Goal: Task Accomplishment & Management: Complete application form

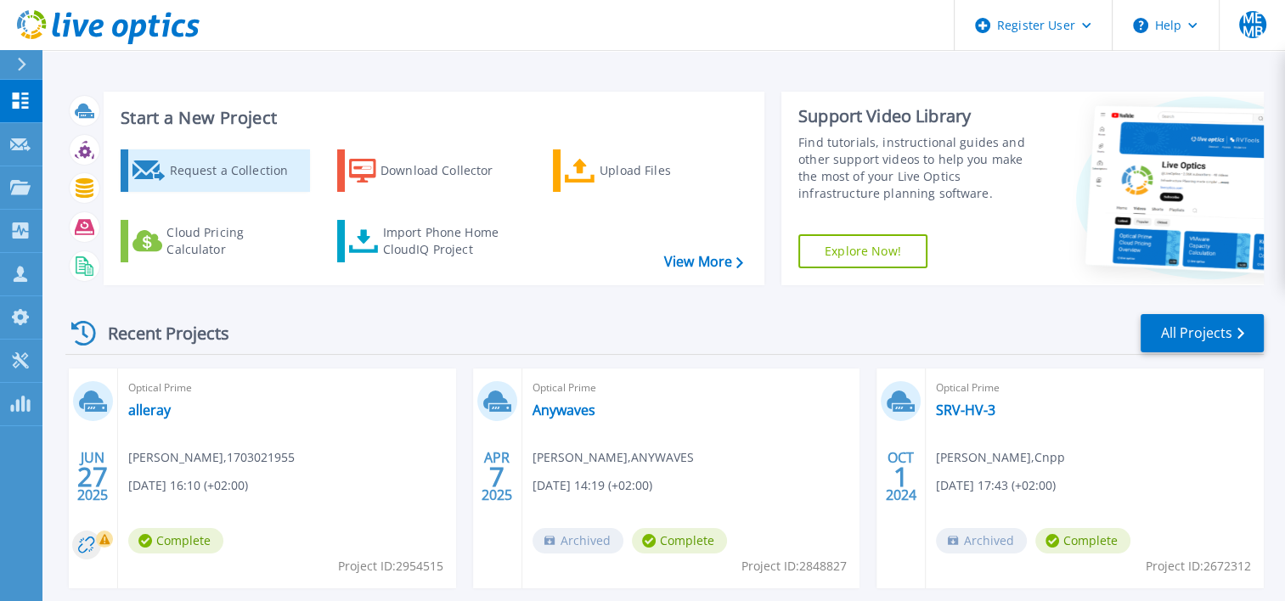
click at [195, 177] on div "Request a Collection" at bounding box center [237, 171] width 136 height 34
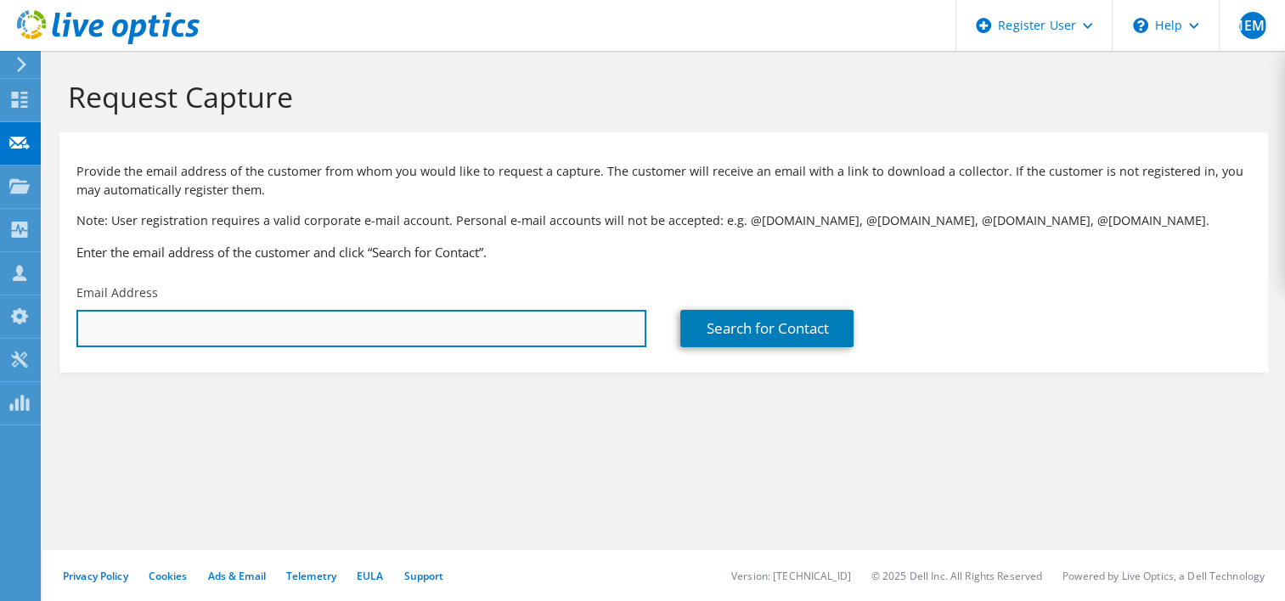
click at [312, 337] on input "text" at bounding box center [361, 328] width 570 height 37
paste input "[PERSON_NAME][EMAIL_ADDRESS][DOMAIN_NAME]"
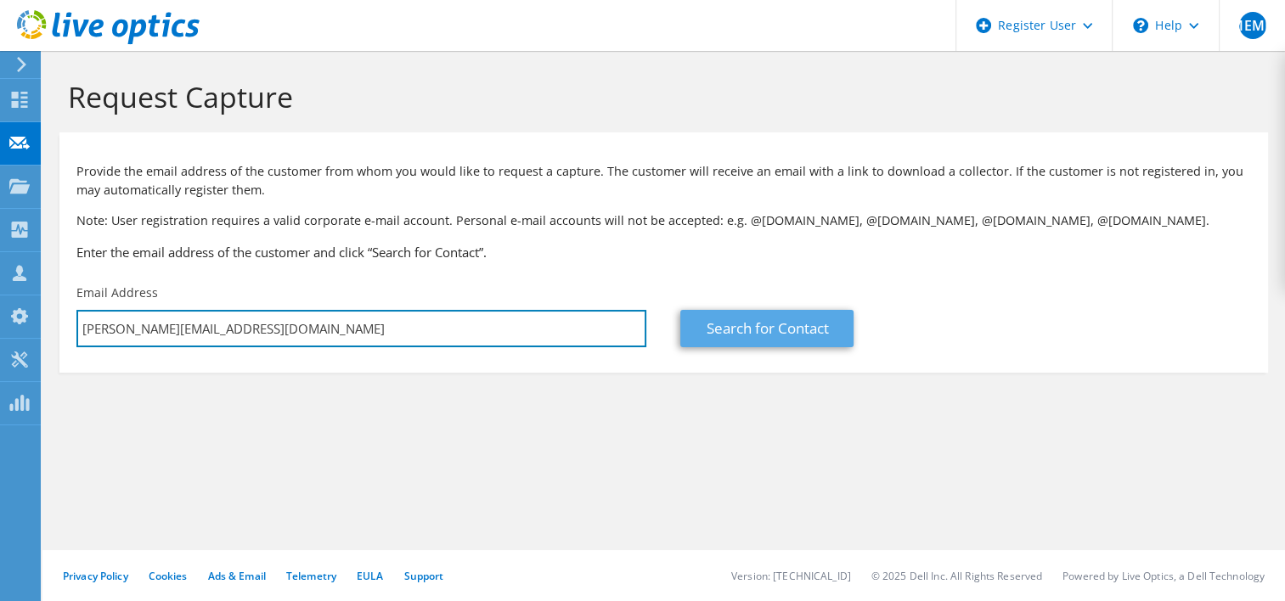
type input "[PERSON_NAME][EMAIL_ADDRESS][DOMAIN_NAME]"
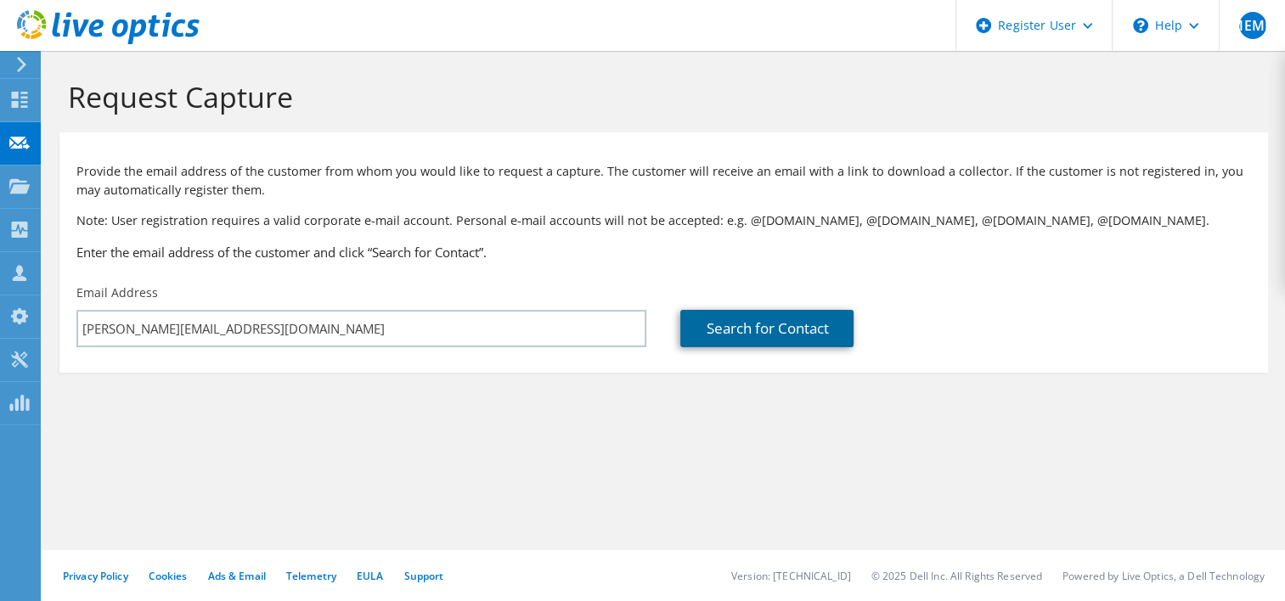
click at [733, 331] on link "Search for Contact" at bounding box center [766, 328] width 173 height 37
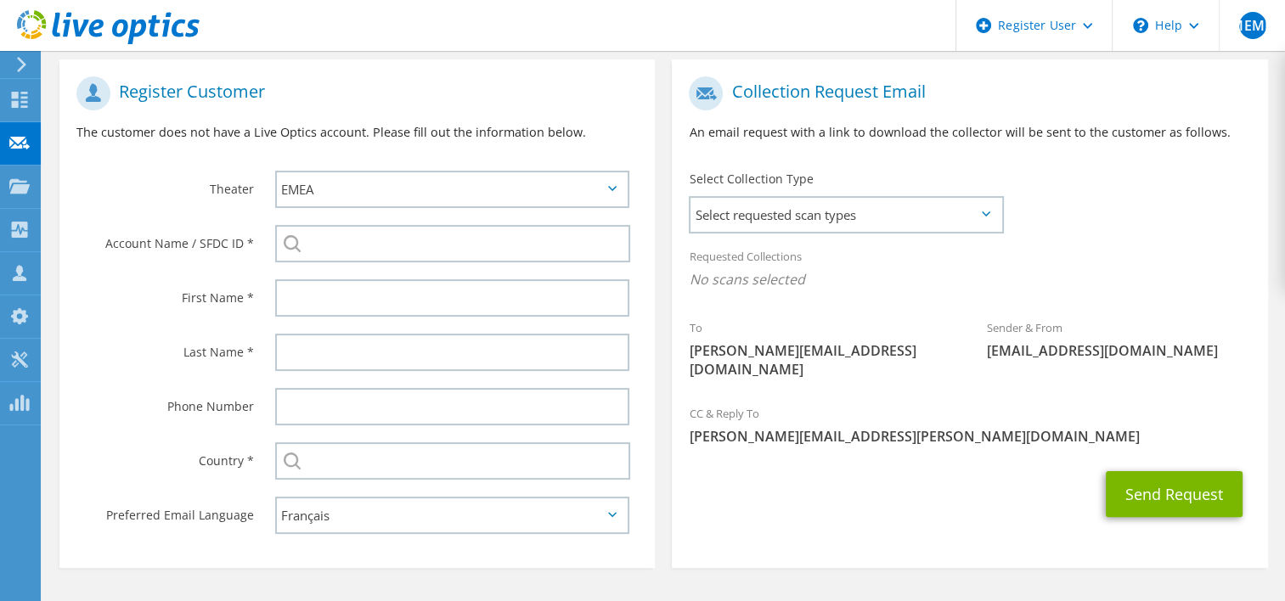
scroll to position [340, 0]
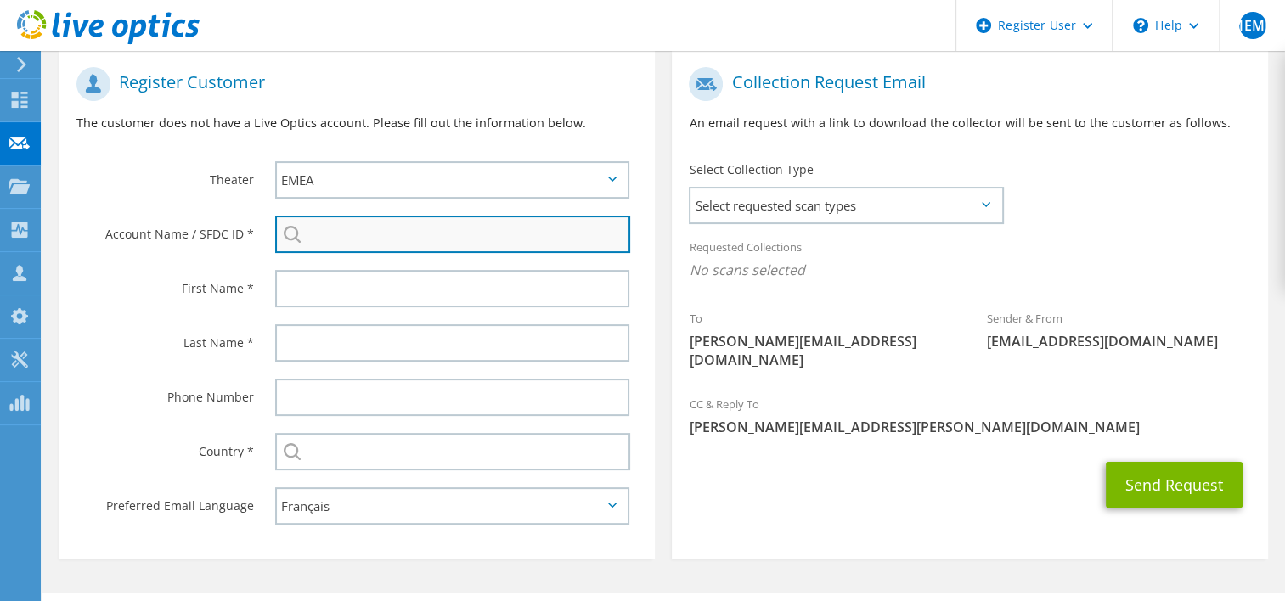
click at [363, 244] on input "search" at bounding box center [453, 234] width 356 height 37
paste input "29692919"
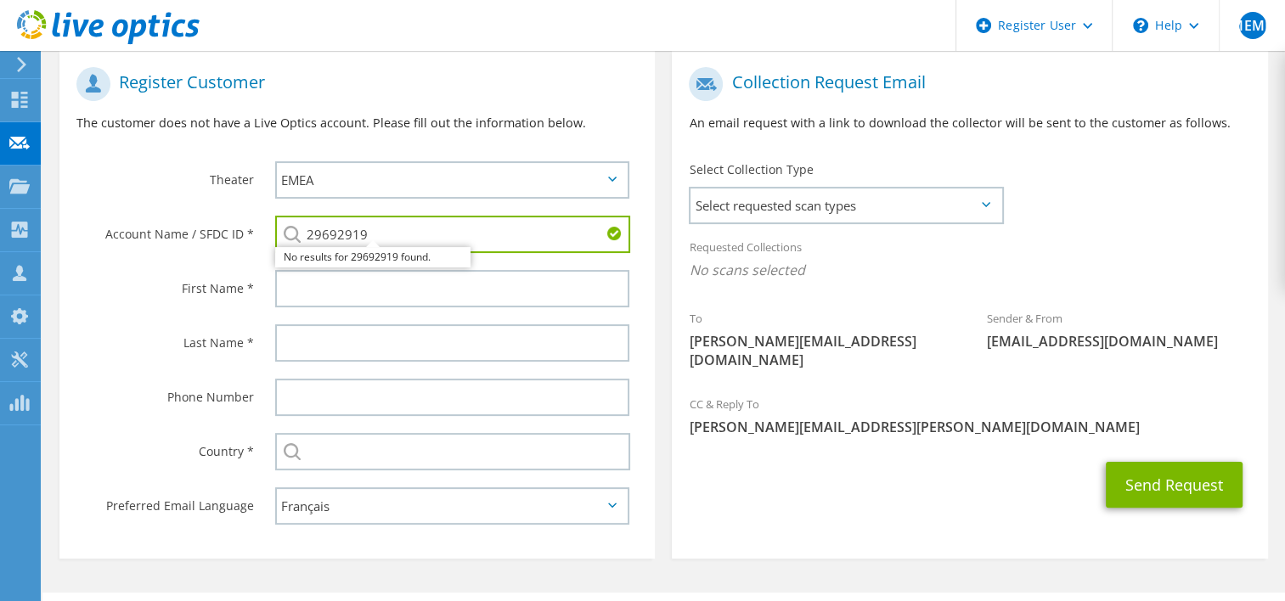
type input "29692919"
click at [132, 285] on label "First Name *" at bounding box center [164, 283] width 177 height 27
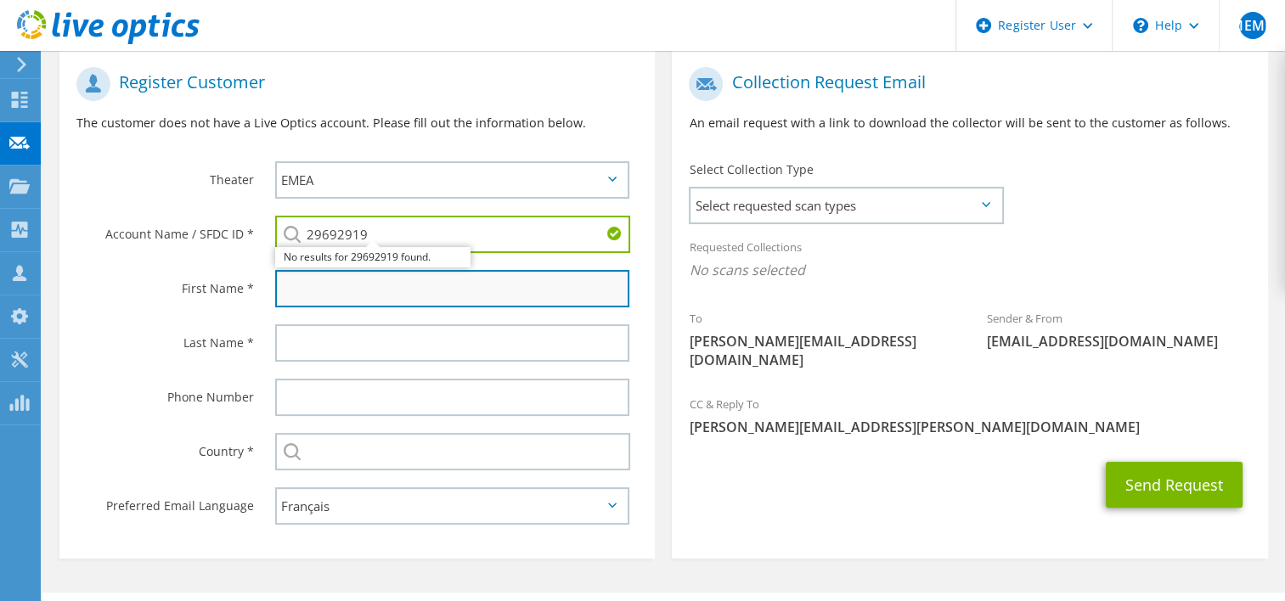
click at [340, 298] on input "text" at bounding box center [452, 288] width 355 height 37
click at [322, 290] on input "text" at bounding box center [452, 288] width 355 height 37
paste input "SOUMAHORO Vatogba"
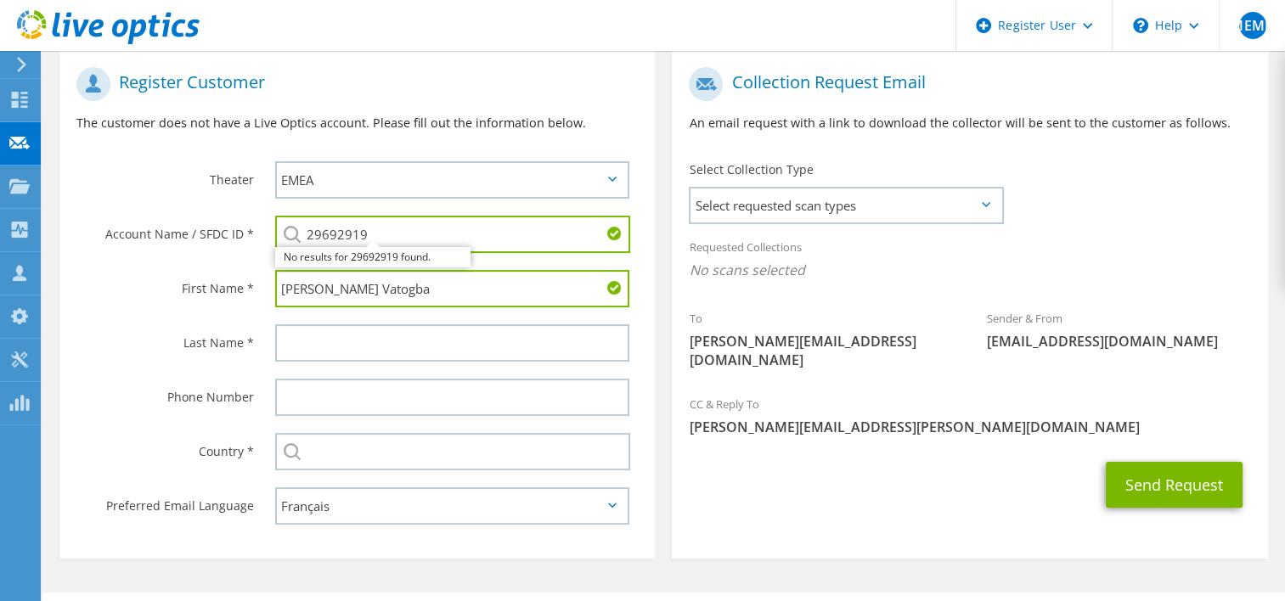
drag, startPoint x: 365, startPoint y: 288, endPoint x: 237, endPoint y: 284, distance: 128.2
click at [237, 284] on div "First Name * SOUMAHORO Vatogba" at bounding box center [356, 289] width 595 height 54
type input "Vatogba"
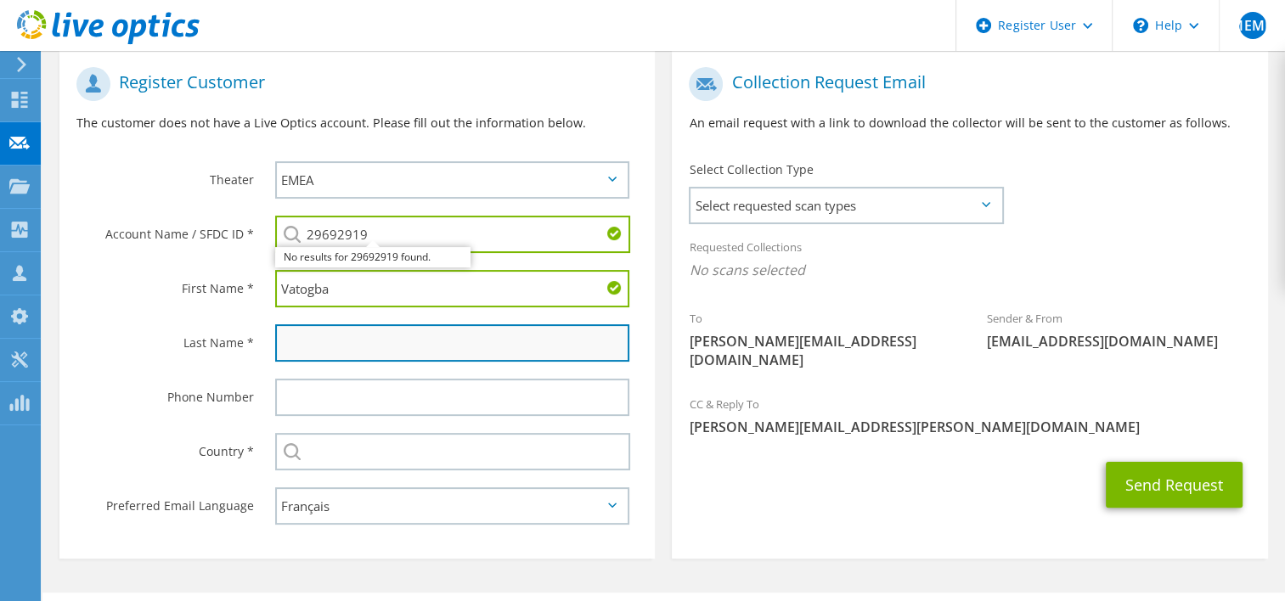
click at [292, 346] on input "text" at bounding box center [452, 342] width 355 height 37
paste input "SOUMAHORO"
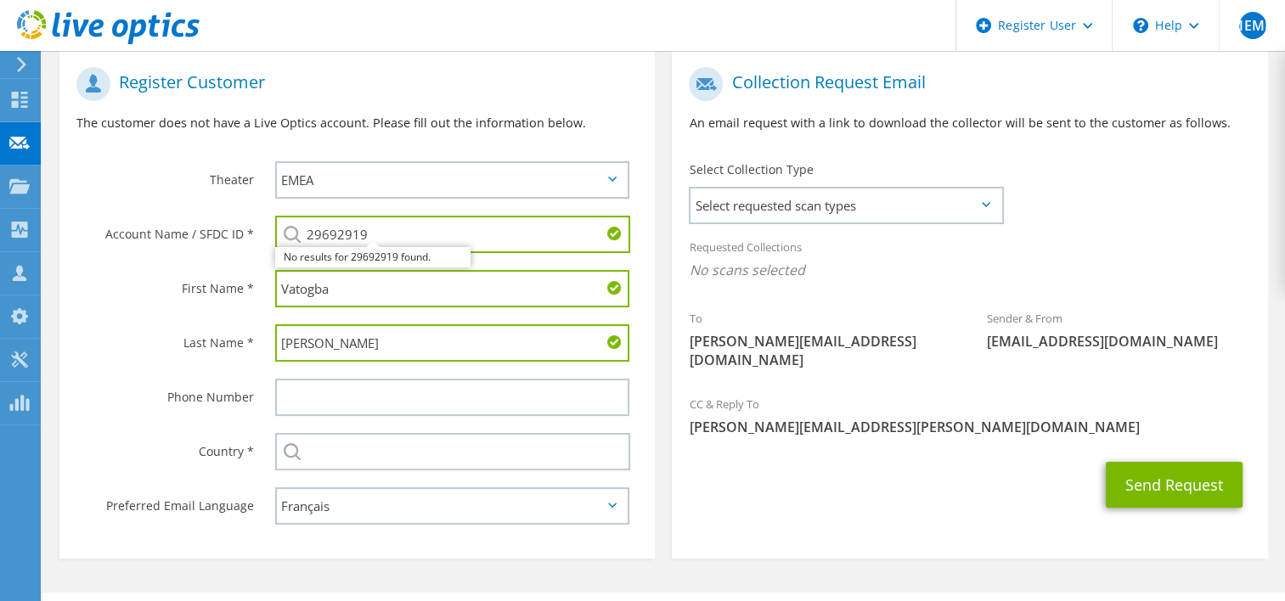
type input "SOUMAHORO"
click at [160, 357] on div "Last Name *" at bounding box center [158, 342] width 199 height 53
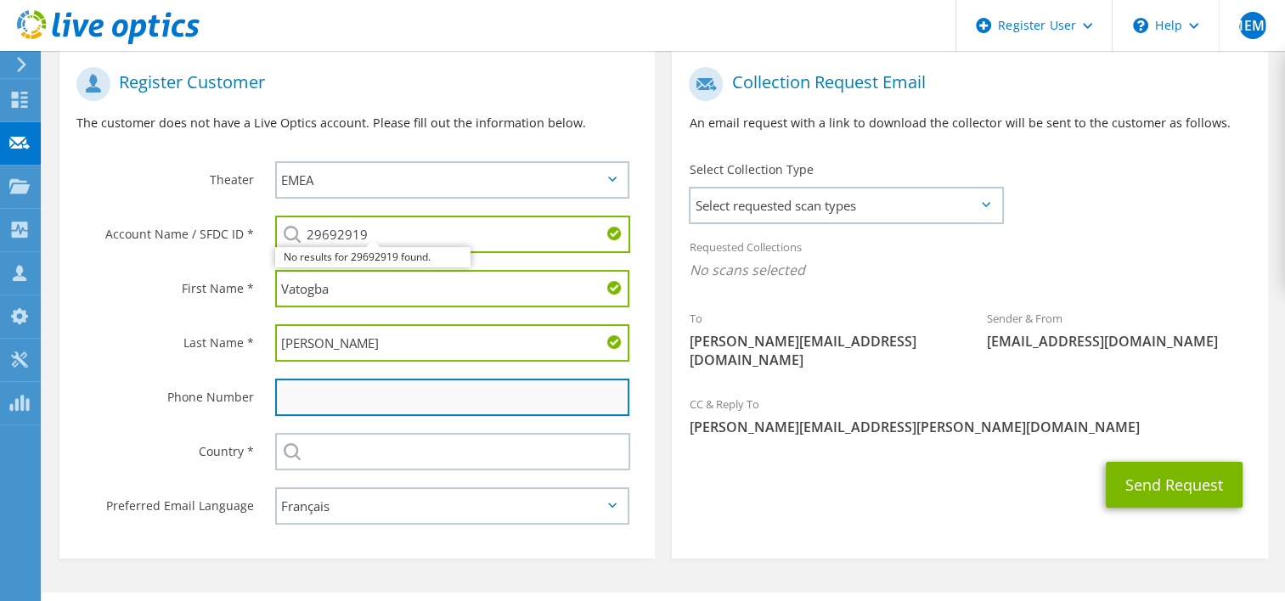
click at [323, 384] on input "text" at bounding box center [452, 397] width 355 height 37
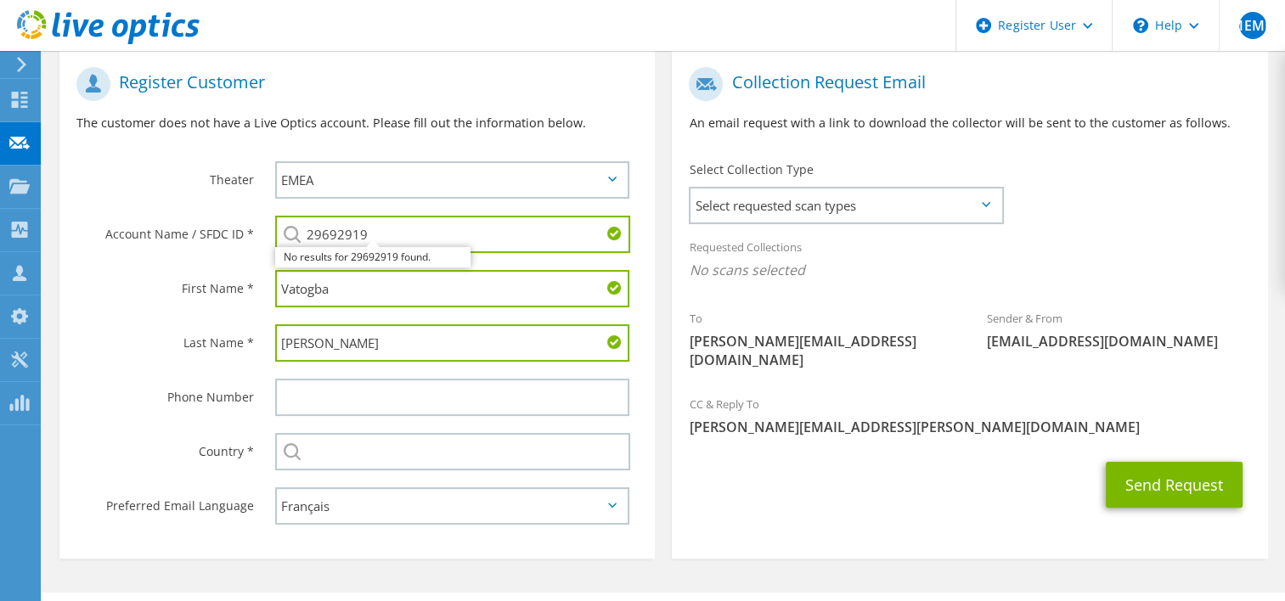
click at [287, 449] on div "Select Andorra United Arab Emirates Afghanistan Antigua and Barbuda Anguilla Al…" at bounding box center [452, 451] width 355 height 37
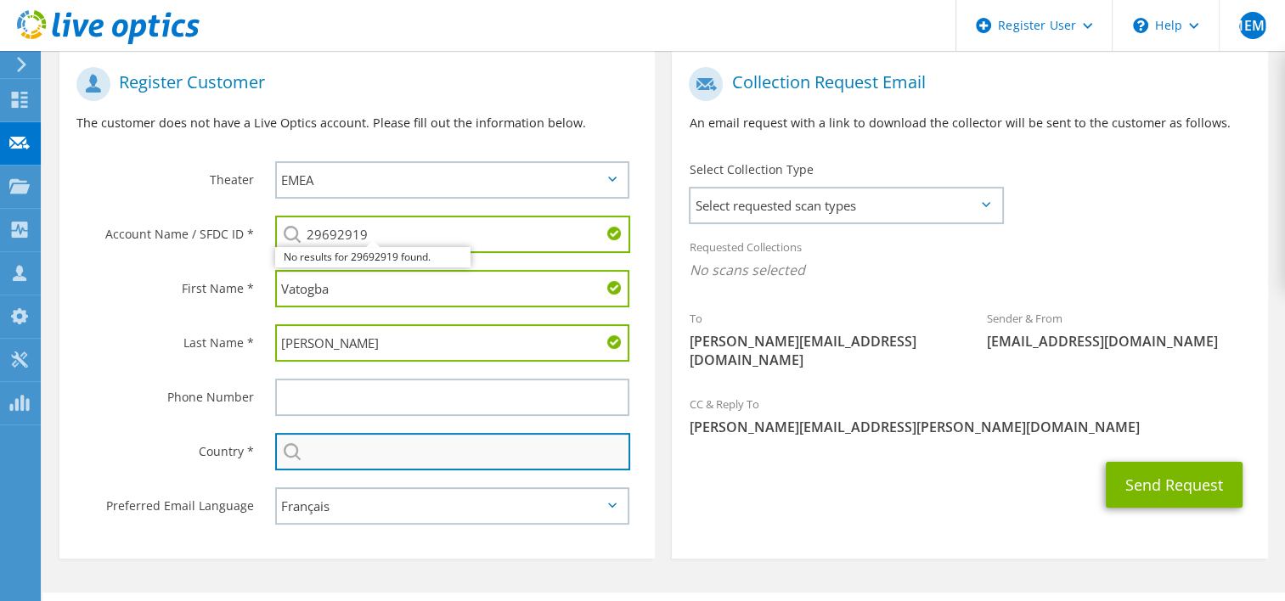
click at [330, 447] on input "text" at bounding box center [453, 451] width 356 height 37
type input "[GEOGRAPHIC_DATA]"
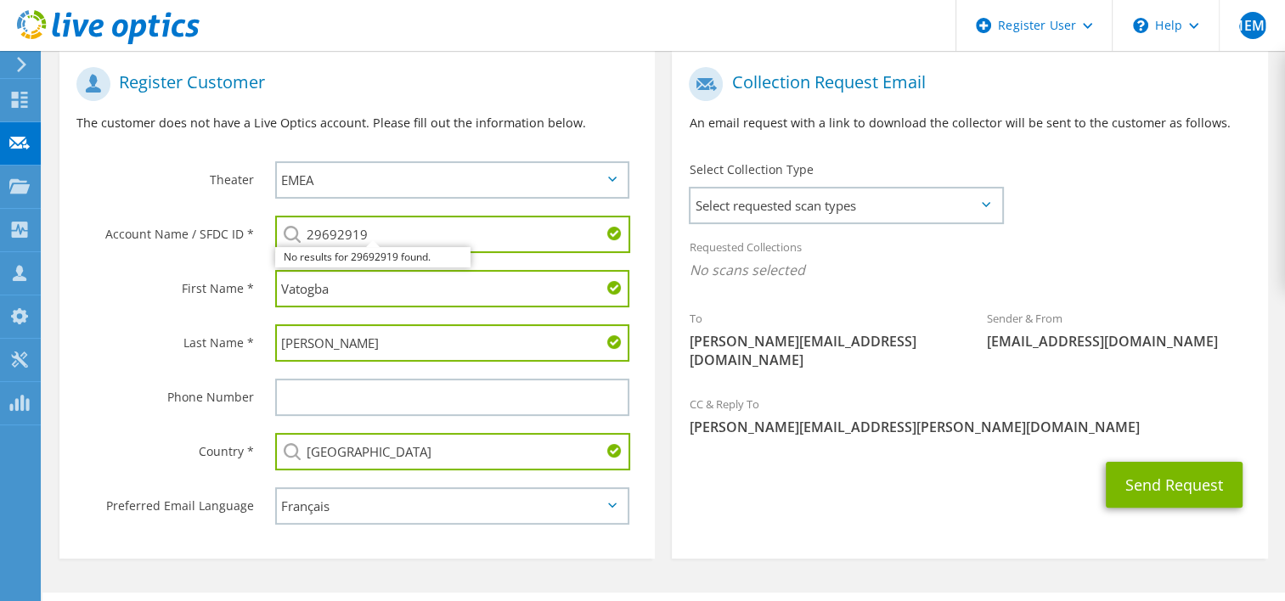
scroll to position [377, 0]
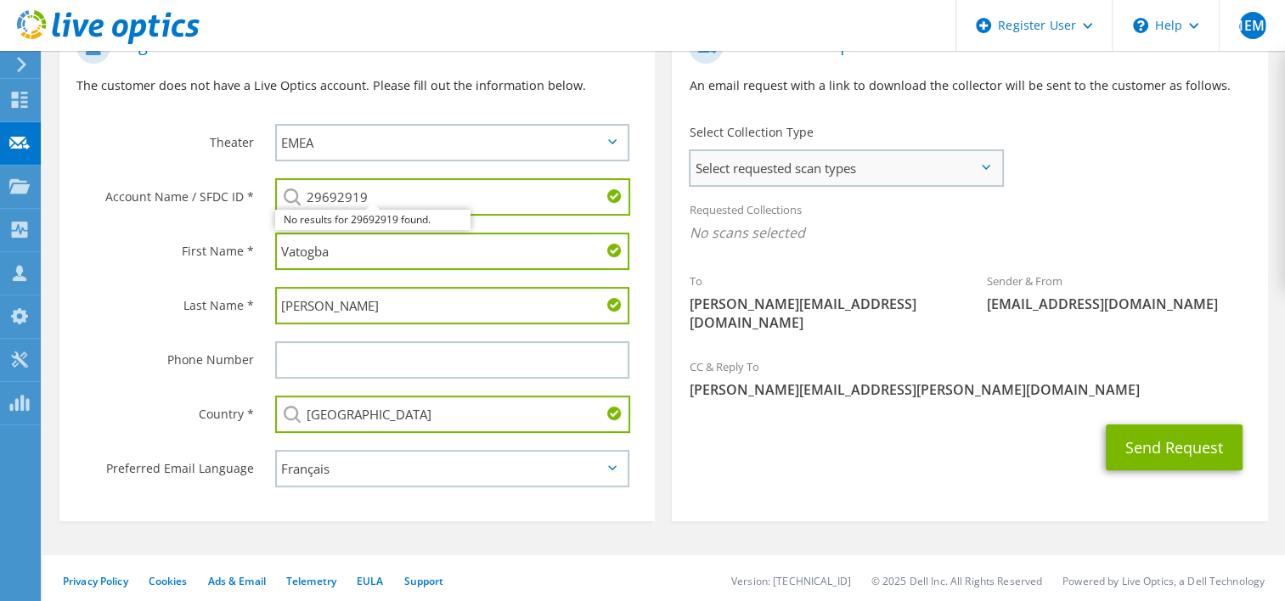
click at [965, 166] on span "Select requested scan types" at bounding box center [845, 168] width 310 height 34
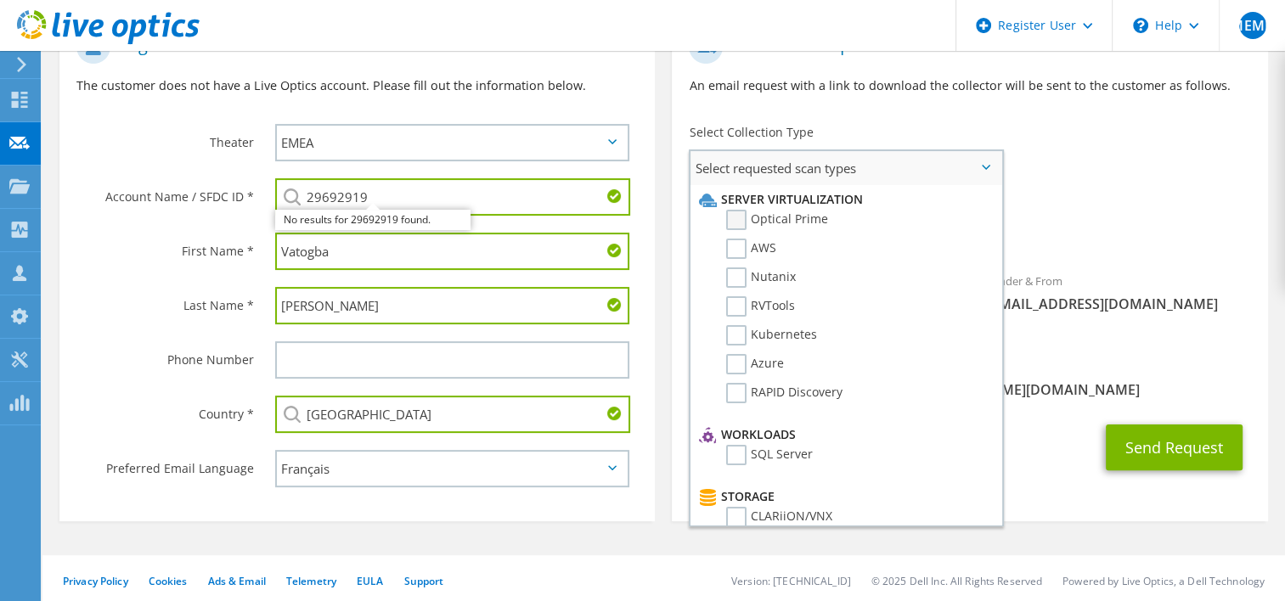
click at [744, 219] on label "Optical Prime" at bounding box center [777, 220] width 102 height 20
click at [0, 0] on input "Optical Prime" at bounding box center [0, 0] width 0 height 0
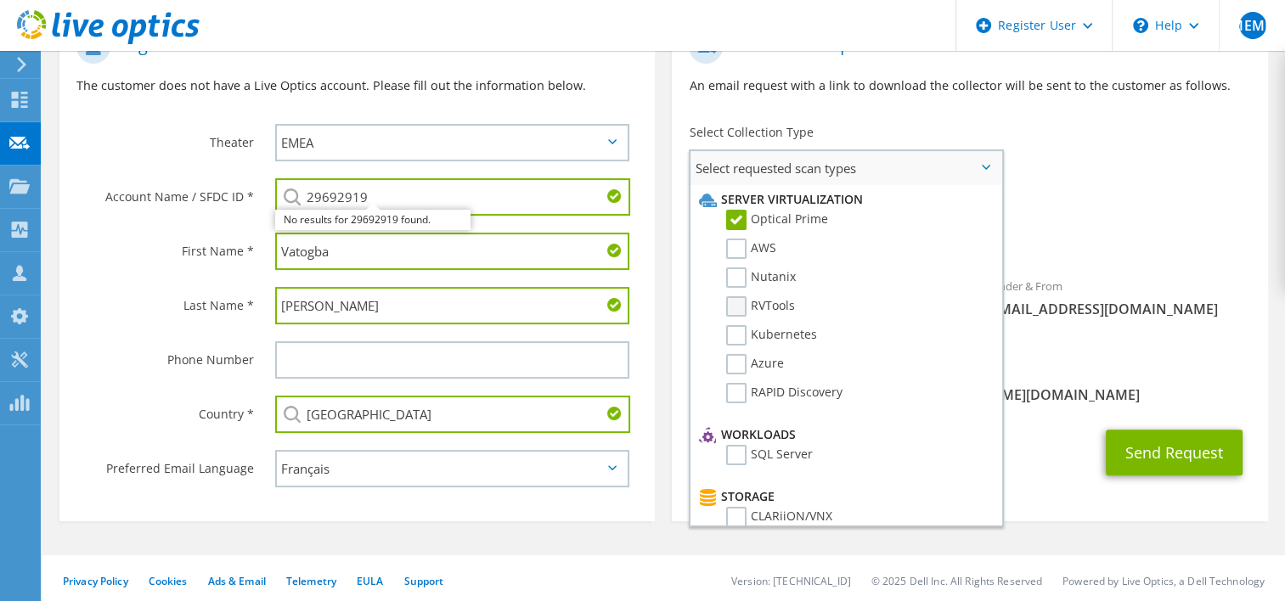
click at [730, 303] on label "RVTools" at bounding box center [760, 306] width 69 height 20
click at [0, 0] on input "RVTools" at bounding box center [0, 0] width 0 height 0
click at [735, 329] on label "Kubernetes" at bounding box center [771, 335] width 91 height 20
click at [0, 0] on input "Kubernetes" at bounding box center [0, 0] width 0 height 0
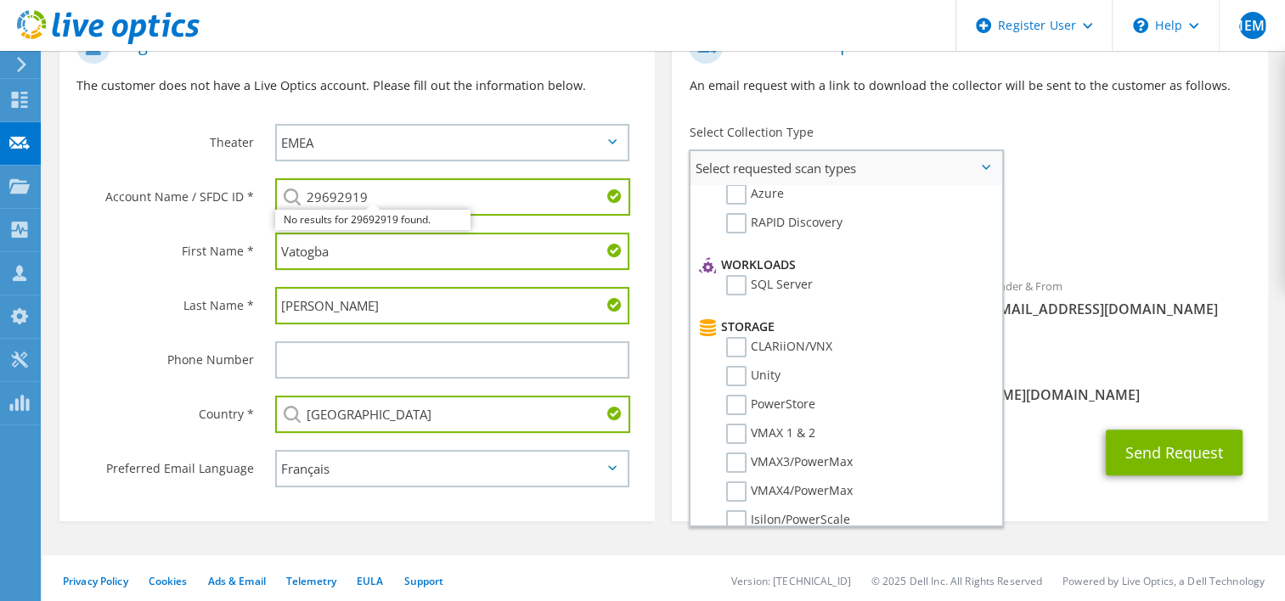
scroll to position [85, 0]
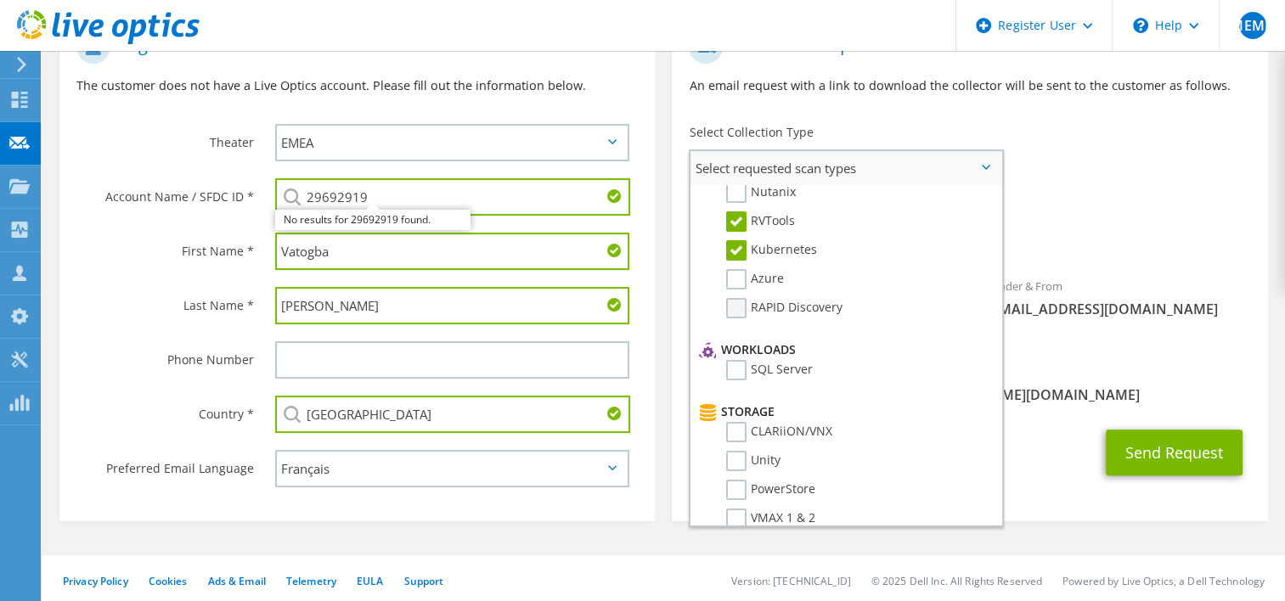
click at [738, 305] on label "RAPID Discovery" at bounding box center [784, 308] width 116 height 20
click at [0, 0] on input "RAPID Discovery" at bounding box center [0, 0] width 0 height 0
click at [736, 360] on label "SQL Server" at bounding box center [769, 370] width 87 height 20
click at [0, 0] on input "SQL Server" at bounding box center [0, 0] width 0 height 0
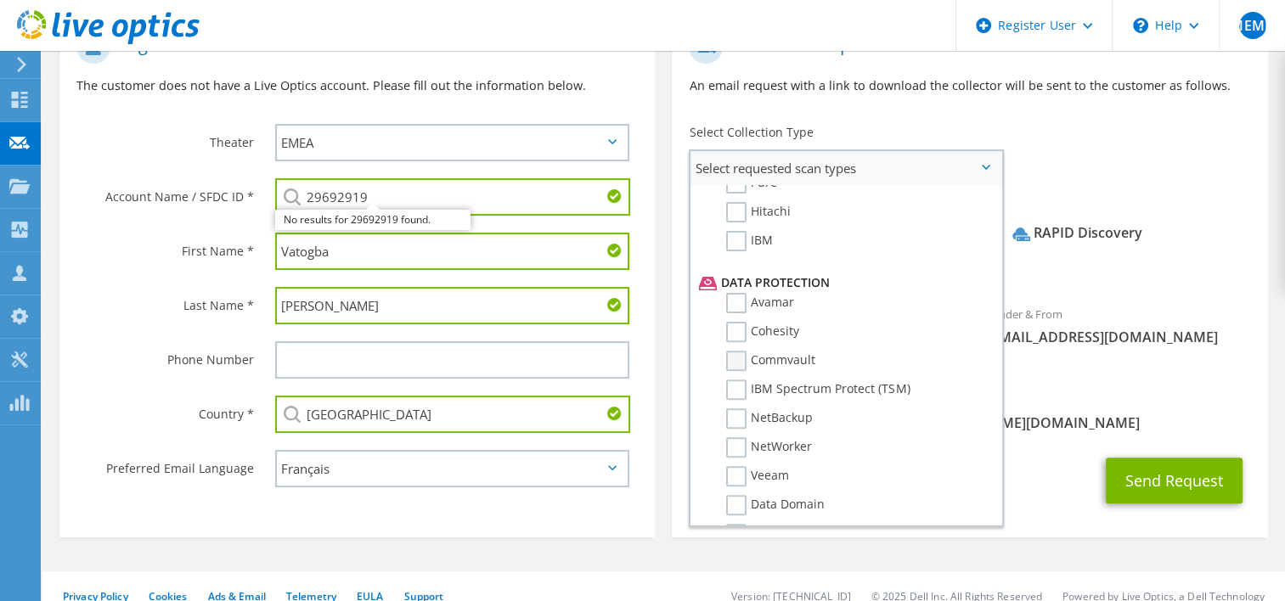
scroll to position [679, 0]
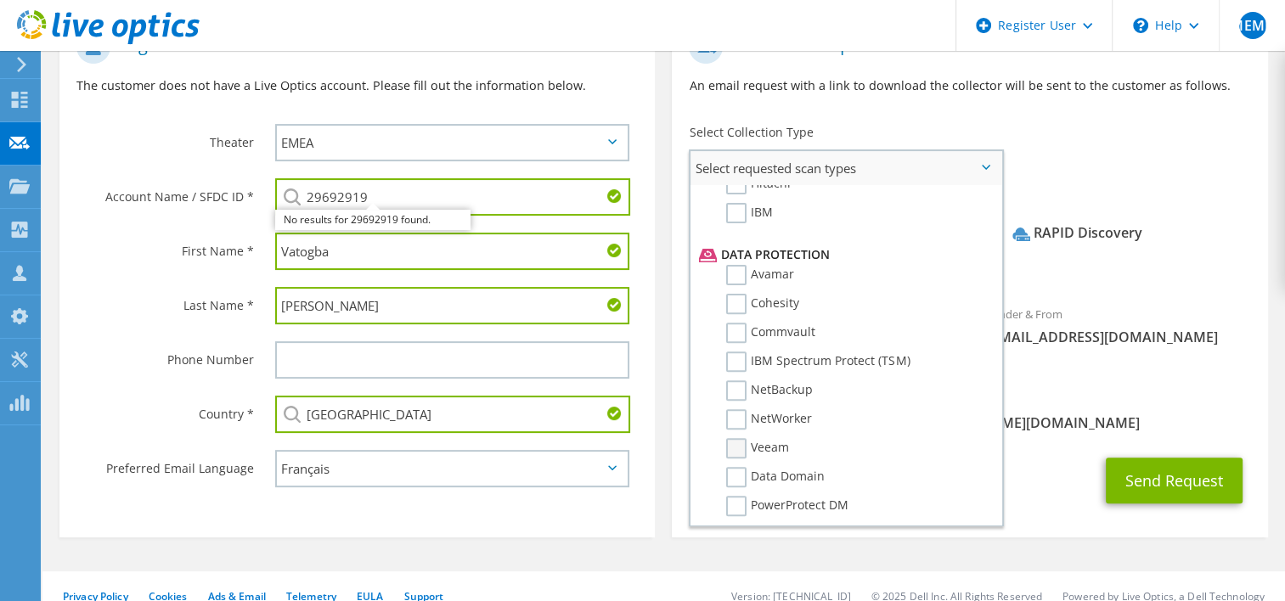
click at [733, 438] on label "Veeam" at bounding box center [757, 448] width 63 height 20
click at [0, 0] on input "Veeam" at bounding box center [0, 0] width 0 height 0
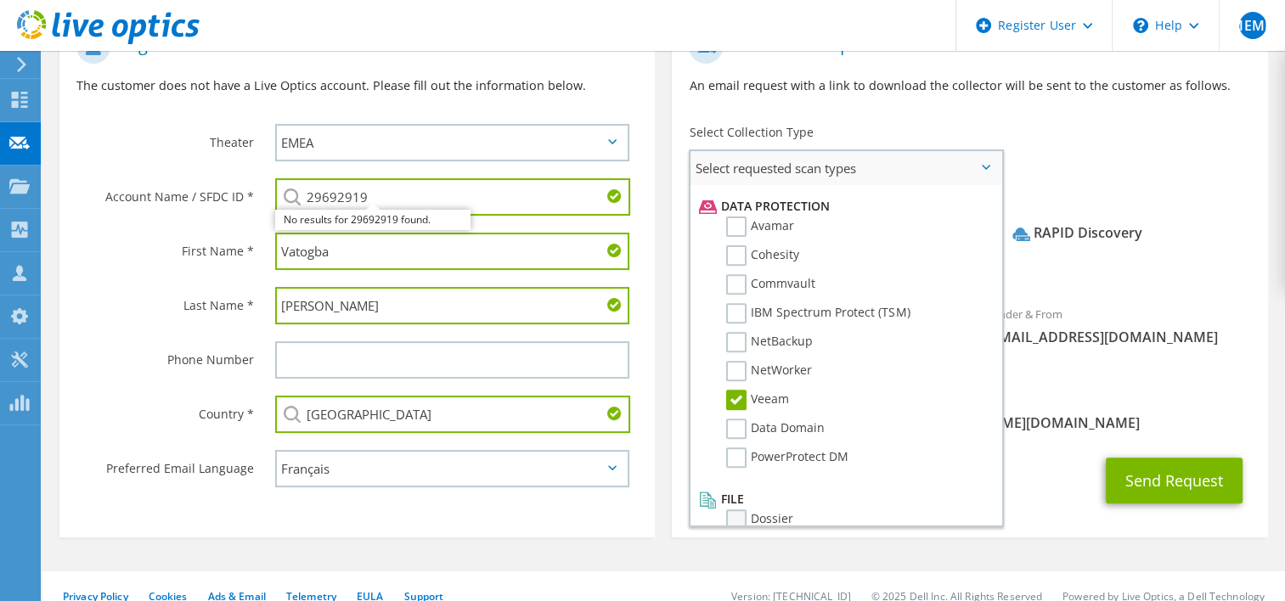
click at [737, 509] on label "Dossier" at bounding box center [759, 519] width 67 height 20
click at [0, 0] on input "Dossier" at bounding box center [0, 0] width 0 height 0
click at [1076, 449] on div "Send Request" at bounding box center [969, 480] width 595 height 63
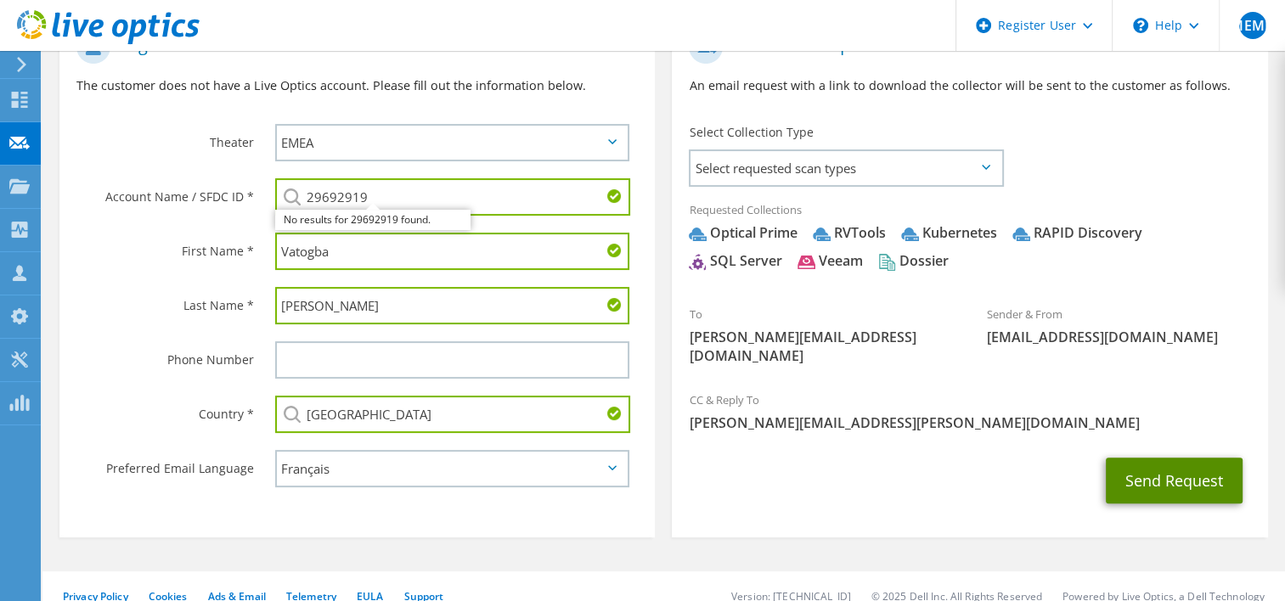
click at [1152, 458] on button "Send Request" at bounding box center [1173, 481] width 137 height 46
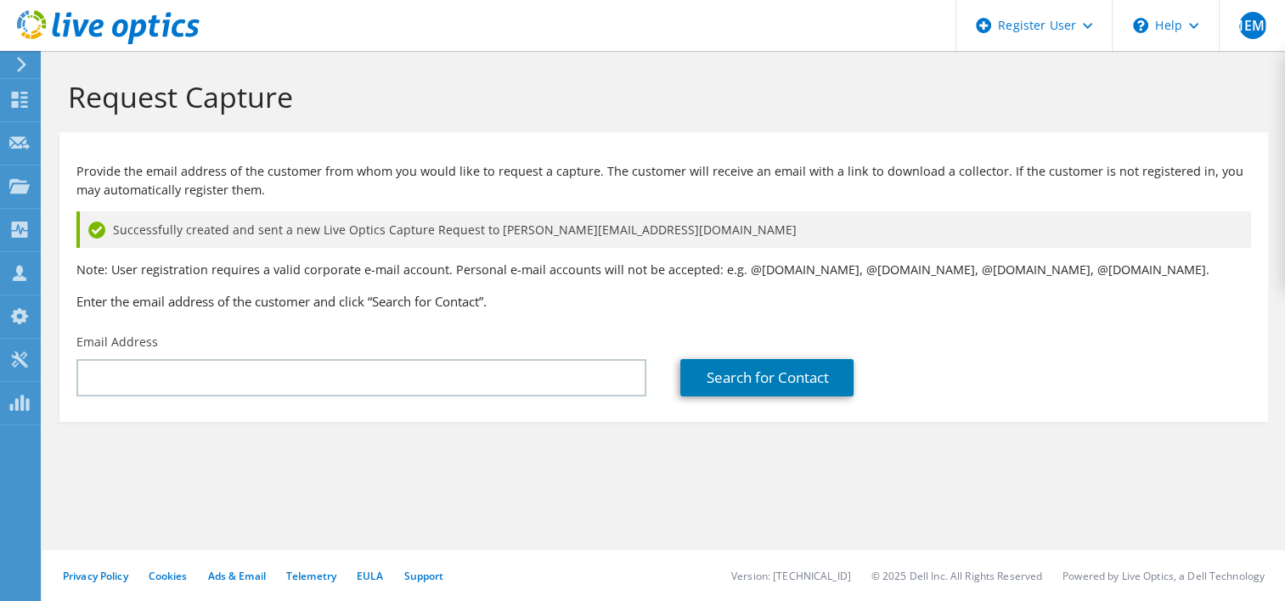
click at [54, 31] on use at bounding box center [108, 27] width 183 height 34
